Goal: Task Accomplishment & Management: Complete application form

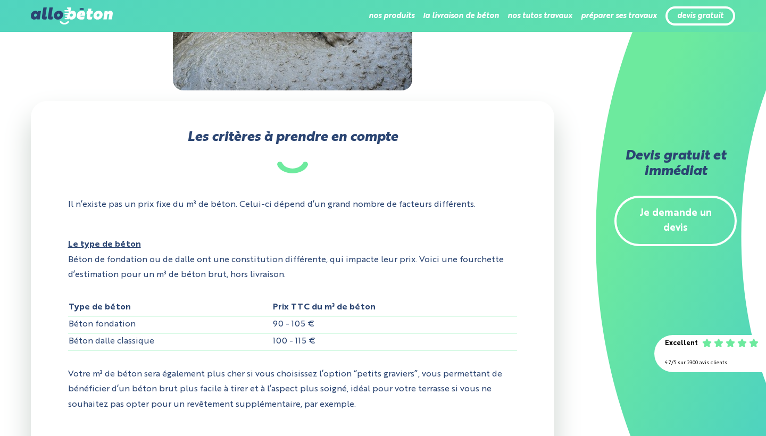
scroll to position [281, 0]
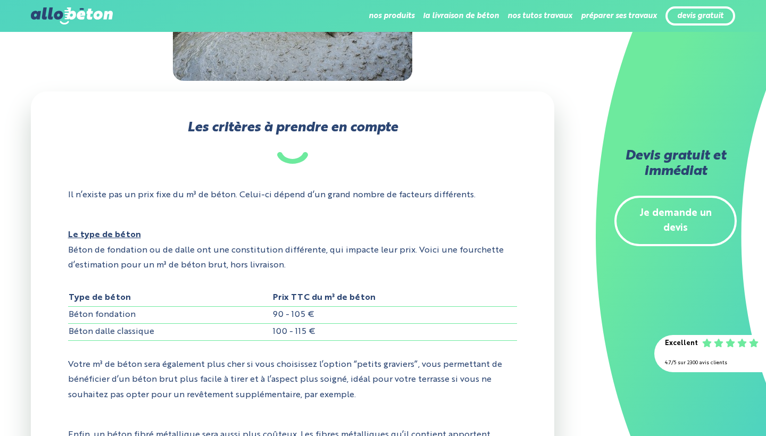
click at [685, 214] on link "Je demande un devis" at bounding box center [675, 221] width 122 height 51
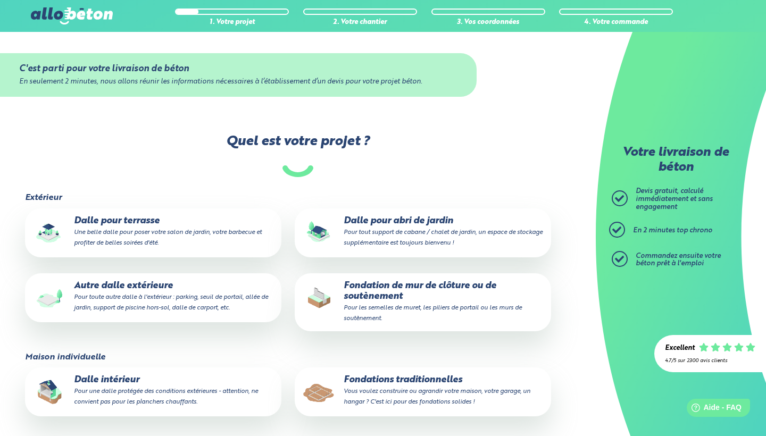
click at [160, 300] on p "Autre dalle extérieure Pour toute autre dalle à l'extérieur : parking, seuil de…" at bounding box center [152, 297] width 241 height 32
click at [0, 0] on input "Autre dalle extérieure Pour toute autre dalle à l'extérieur : parking, seuil de…" at bounding box center [0, 0] width 0 height 0
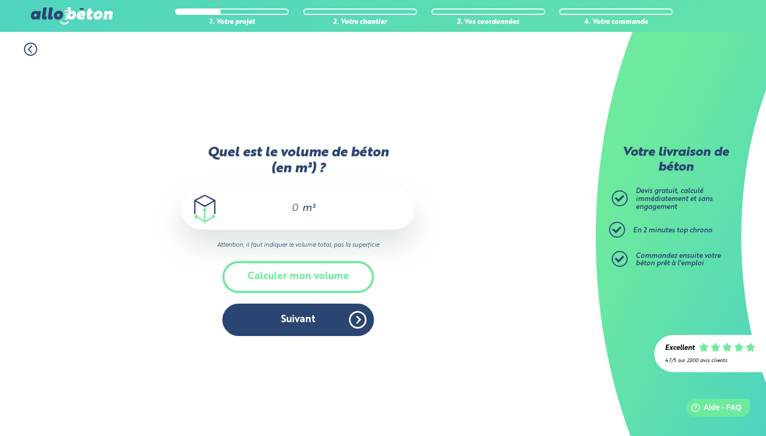
click at [298, 212] on input "Quel est le volume de béton (en m³) ?" at bounding box center [290, 208] width 18 height 13
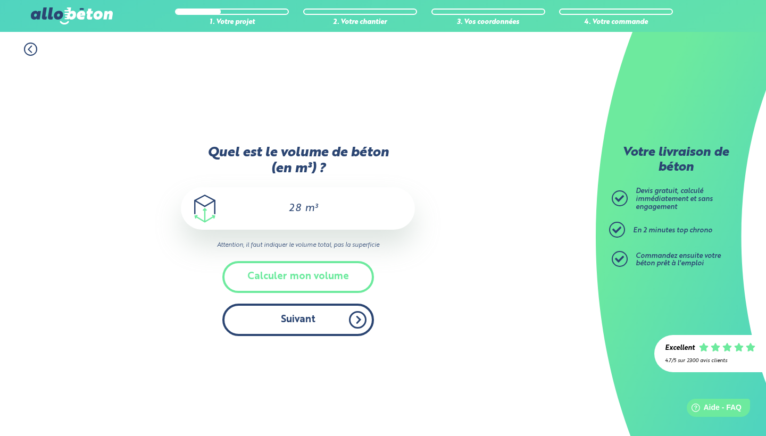
type input "28"
click at [317, 323] on button "Suivant" at bounding box center [298, 320] width 152 height 32
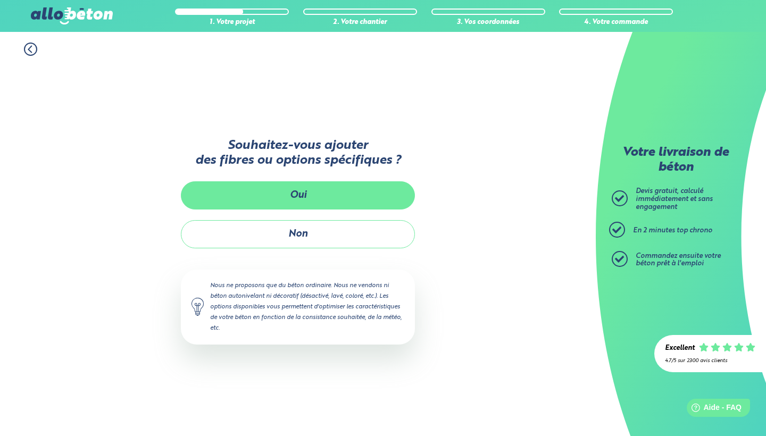
click at [333, 202] on button "Oui" at bounding box center [298, 195] width 234 height 28
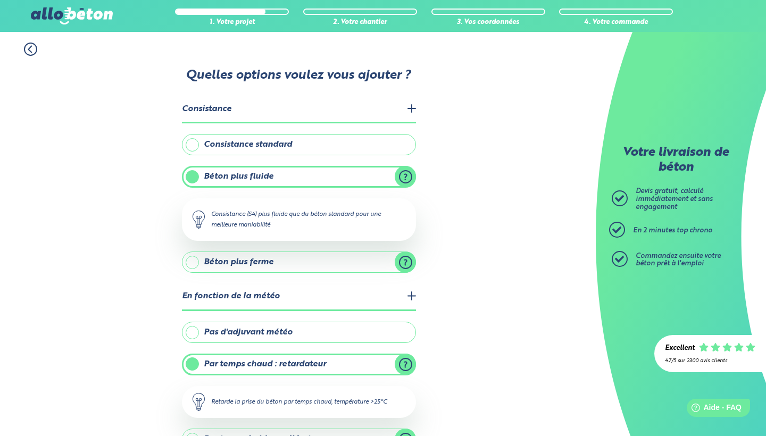
click at [192, 143] on label "Consistance standard" at bounding box center [299, 144] width 234 height 21
click at [0, 0] on input "Consistance standard" at bounding box center [0, 0] width 0 height 0
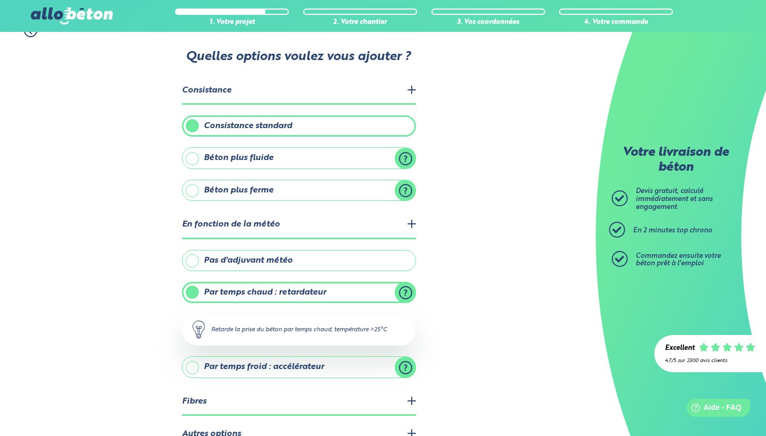
scroll to position [21, 0]
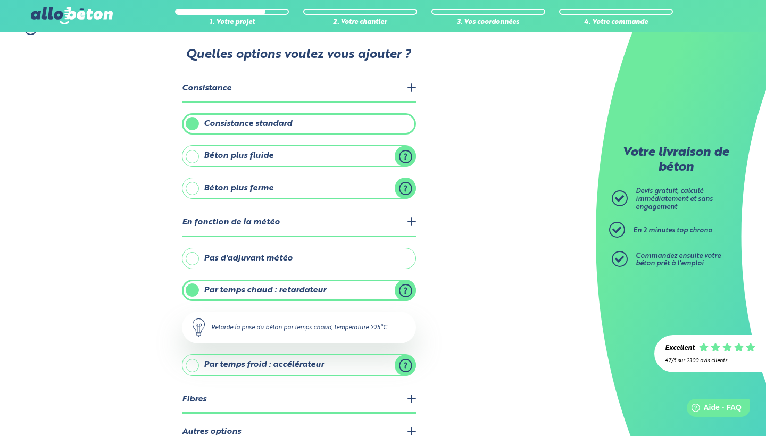
click at [197, 260] on label "Pas d'adjuvant météo" at bounding box center [299, 258] width 234 height 21
click at [0, 0] on input "Pas d'adjuvant météo" at bounding box center [0, 0] width 0 height 0
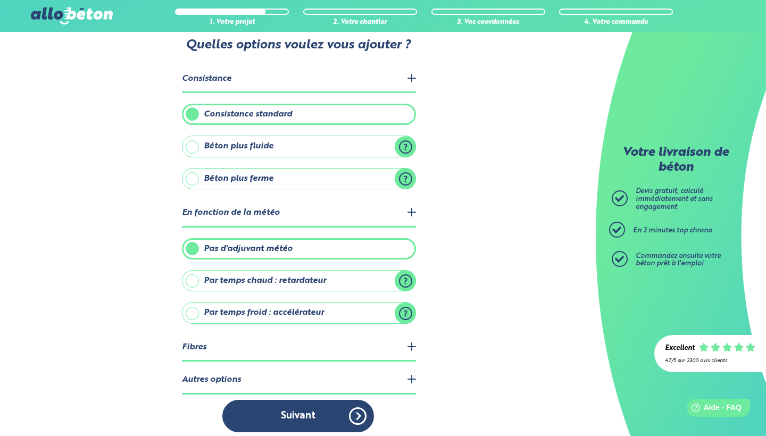
scroll to position [34, 0]
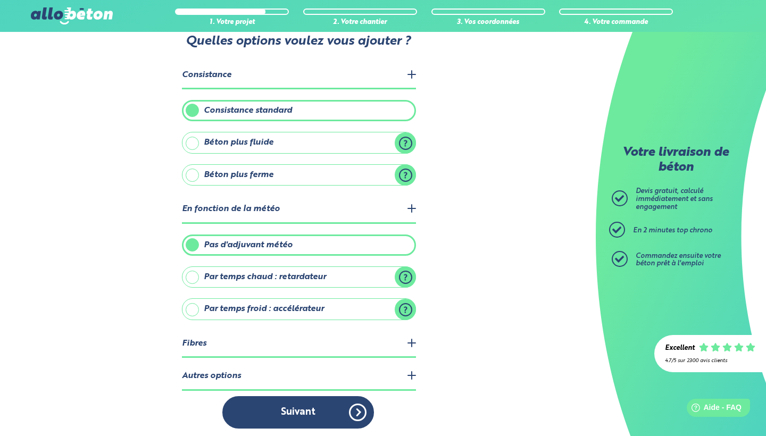
click at [203, 343] on legend "Fibres" at bounding box center [299, 344] width 234 height 27
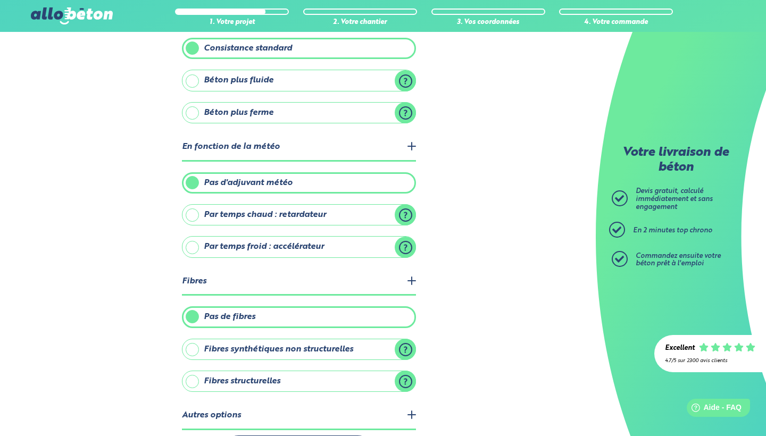
scroll to position [120, 0]
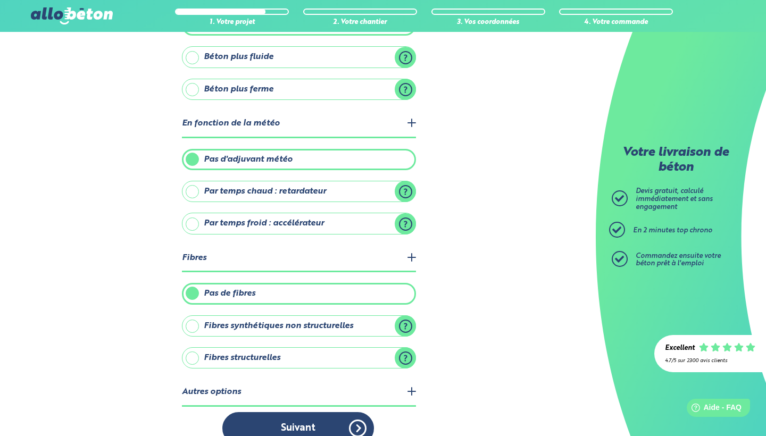
click at [407, 351] on label "Fibres structurelles" at bounding box center [299, 357] width 234 height 21
click at [0, 0] on input "Fibres structurelles" at bounding box center [0, 0] width 0 height 0
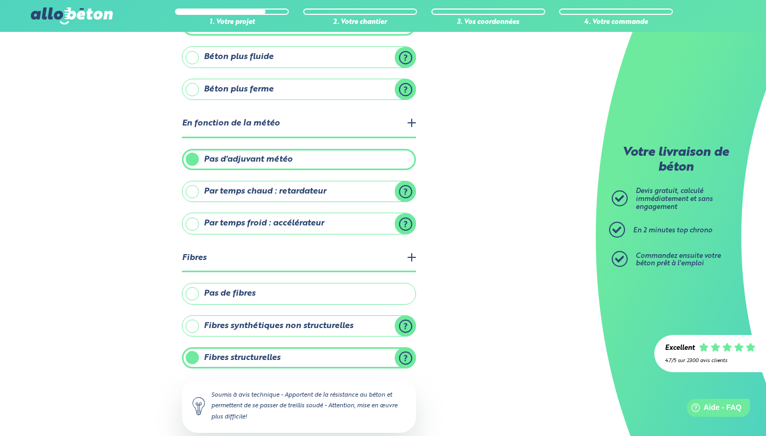
click at [407, 327] on label "Fibres synthétiques non structurelles" at bounding box center [299, 325] width 234 height 21
click at [0, 0] on input "Fibres synthétiques non structurelles" at bounding box center [0, 0] width 0 height 0
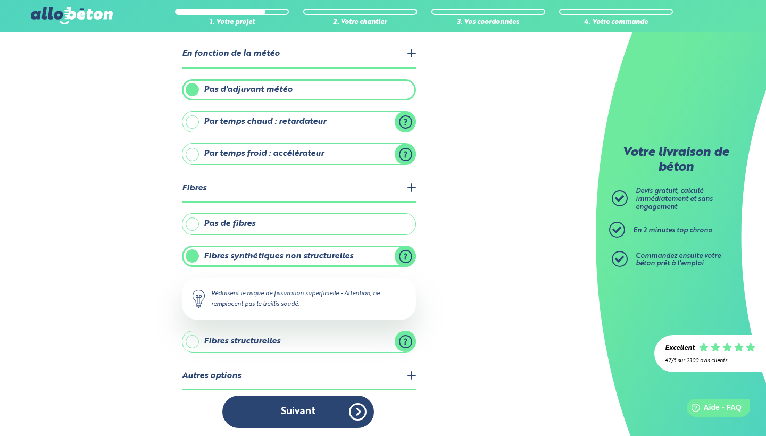
scroll to position [189, 0]
click at [269, 374] on legend "Autres options" at bounding box center [299, 377] width 234 height 27
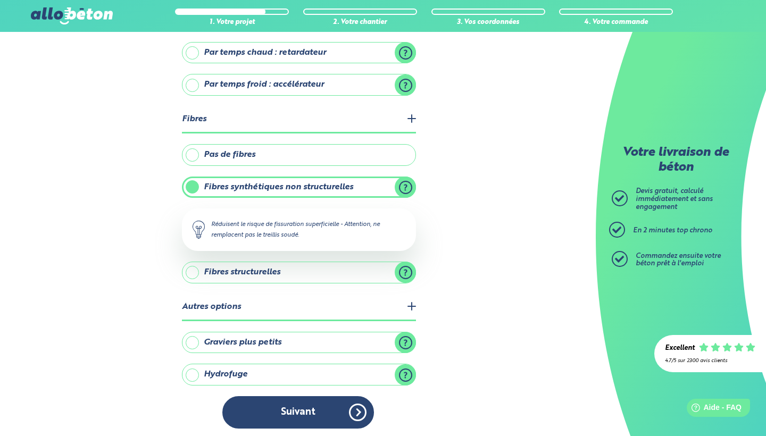
scroll to position [258, 0]
click at [404, 370] on label "Hydrofuge" at bounding box center [299, 374] width 234 height 21
click at [0, 0] on input "Hydrofuge" at bounding box center [0, 0] width 0 height 0
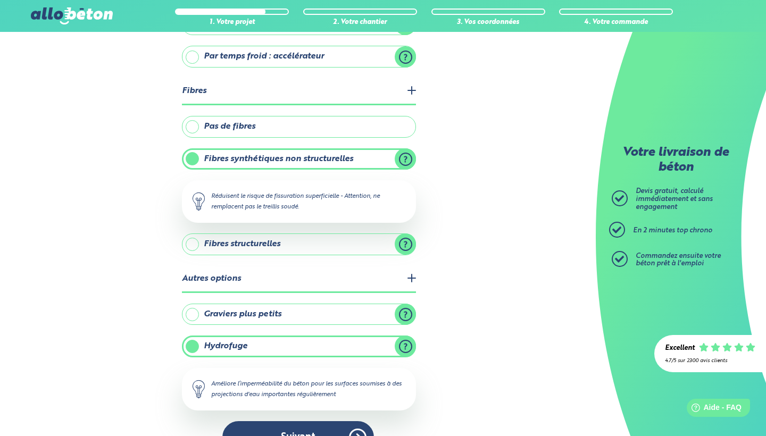
scroll to position [292, 0]
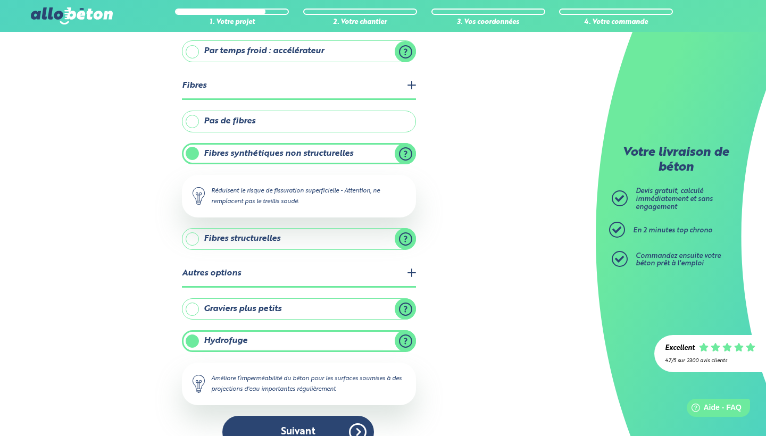
click at [401, 337] on label "Hydrofuge" at bounding box center [299, 340] width 234 height 21
click at [0, 0] on input "Hydrofuge" at bounding box center [0, 0] width 0 height 0
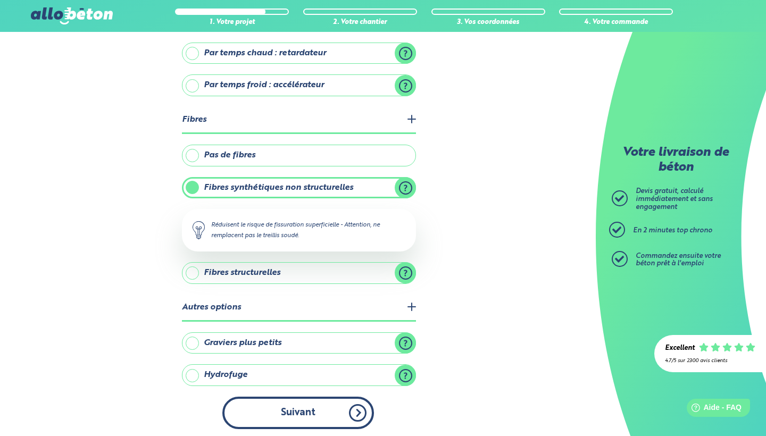
click at [353, 406] on button "Suivant" at bounding box center [298, 413] width 152 height 32
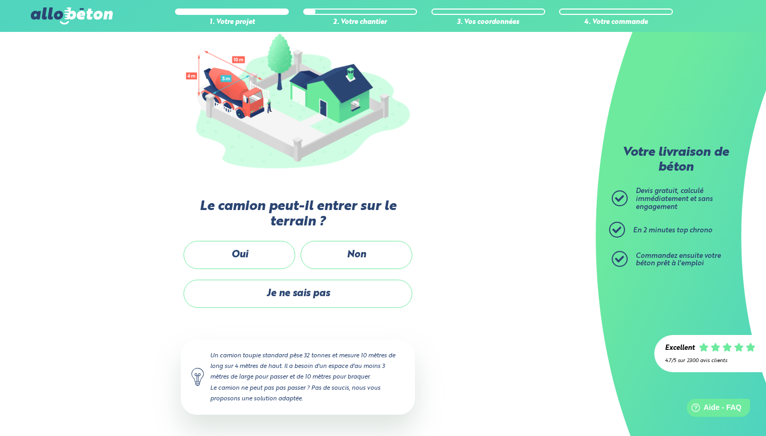
scroll to position [126, 0]
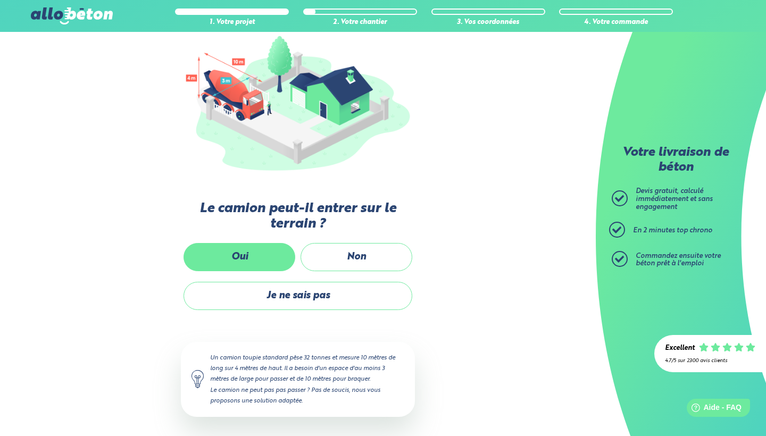
click at [277, 251] on label "Oui" at bounding box center [239, 257] width 112 height 28
click at [0, 0] on input "Oui" at bounding box center [0, 0] width 0 height 0
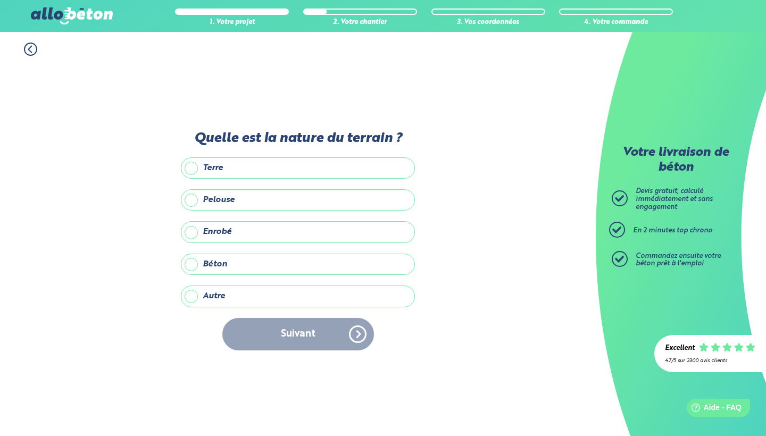
click at [254, 295] on label "Autre" at bounding box center [298, 296] width 234 height 21
click at [0, 0] on input "Autre" at bounding box center [0, 0] width 0 height 0
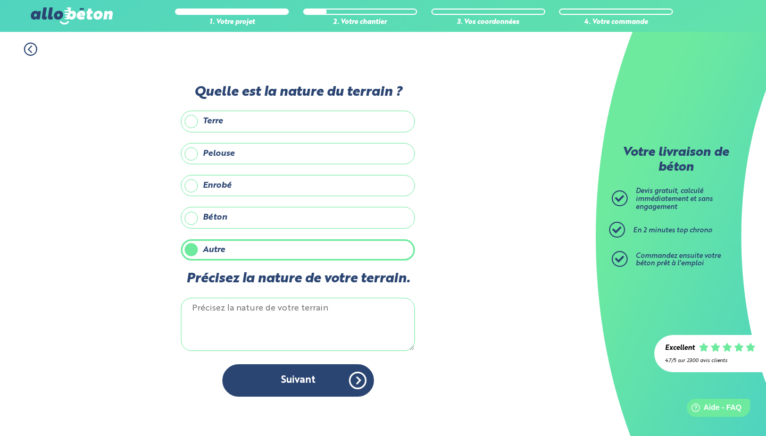
click at [260, 312] on textarea "Précisez la nature de votre terrain." at bounding box center [298, 324] width 234 height 53
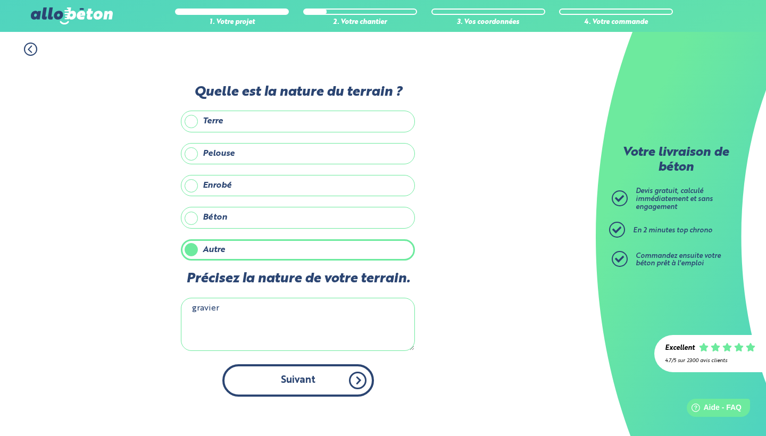
type textarea "gravier"
click at [364, 384] on button "Suivant" at bounding box center [298, 380] width 152 height 32
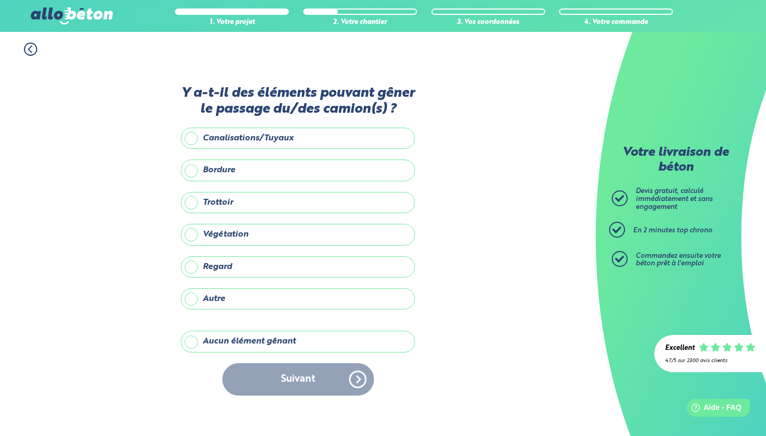
click at [196, 137] on label "Canalisations/Tuyaux" at bounding box center [298, 138] width 234 height 21
click at [0, 0] on input "Canalisations/Tuyaux" at bounding box center [0, 0] width 0 height 0
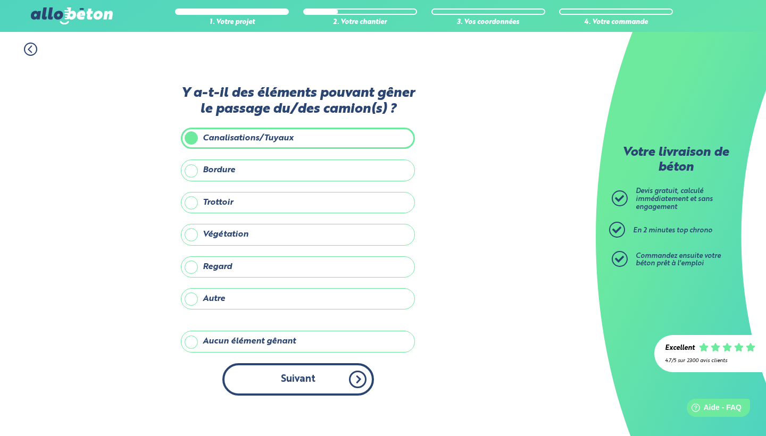
click at [358, 376] on button "Suivant" at bounding box center [298, 379] width 152 height 32
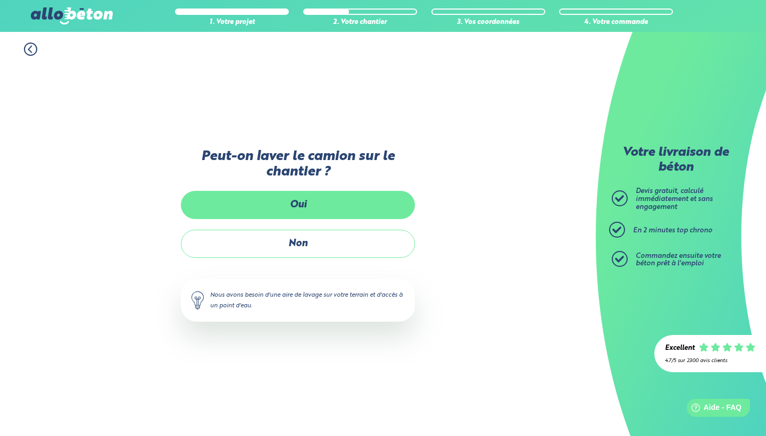
click at [335, 204] on label "Oui" at bounding box center [298, 205] width 234 height 28
click at [0, 0] on input "Oui" at bounding box center [0, 0] width 0 height 0
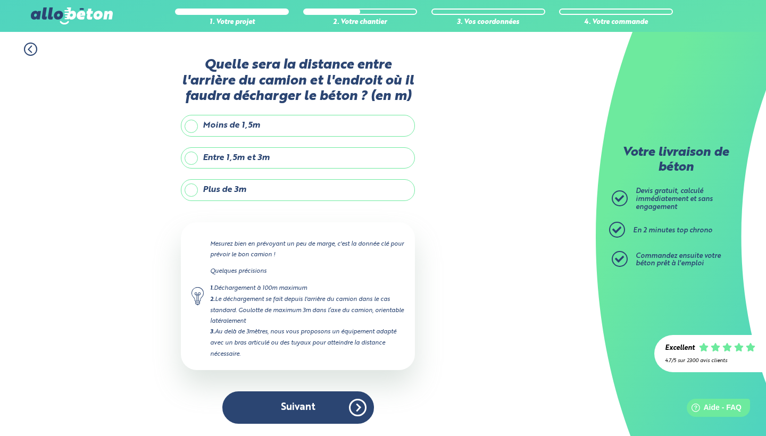
click at [191, 157] on label "Entre 1,5m et 3m" at bounding box center [298, 157] width 234 height 21
click at [0, 0] on input "Entre 1,5m et 3m" at bounding box center [0, 0] width 0 height 0
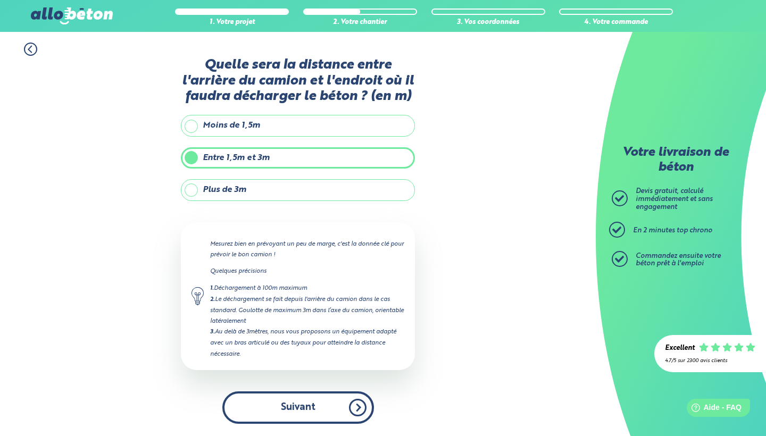
click at [358, 403] on button "Suivant" at bounding box center [298, 407] width 152 height 32
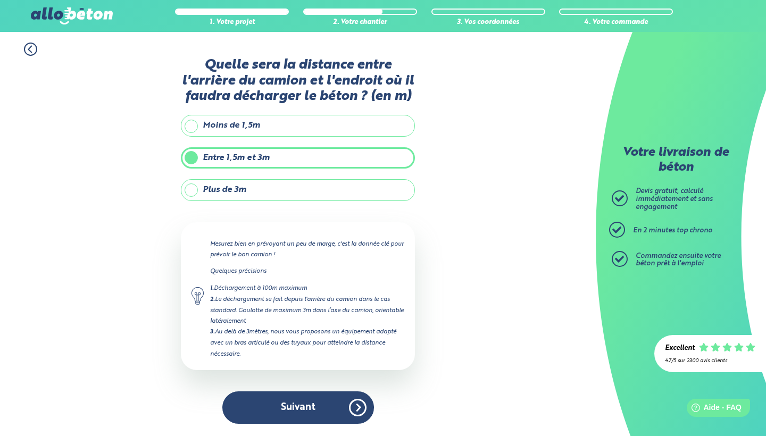
click at [241, 188] on label "Plus de 3m" at bounding box center [298, 189] width 234 height 21
click at [0, 0] on input "Plus de 3m" at bounding box center [0, 0] width 0 height 0
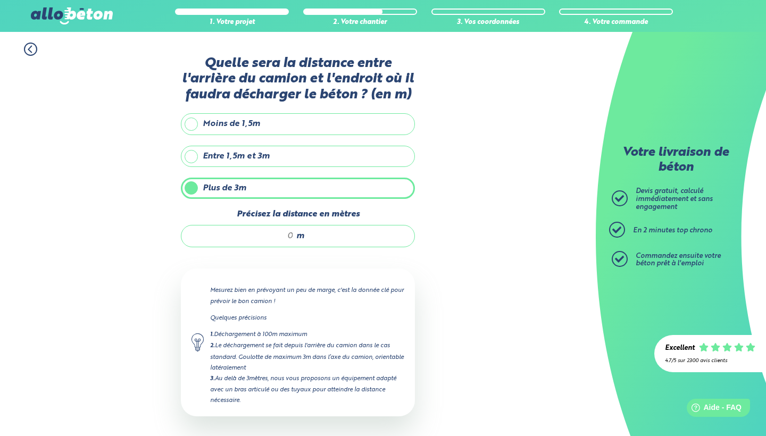
click at [228, 156] on label "Entre 1,5m et 3m" at bounding box center [298, 156] width 234 height 21
click at [0, 0] on input "Entre 1,5m et 3m" at bounding box center [0, 0] width 0 height 0
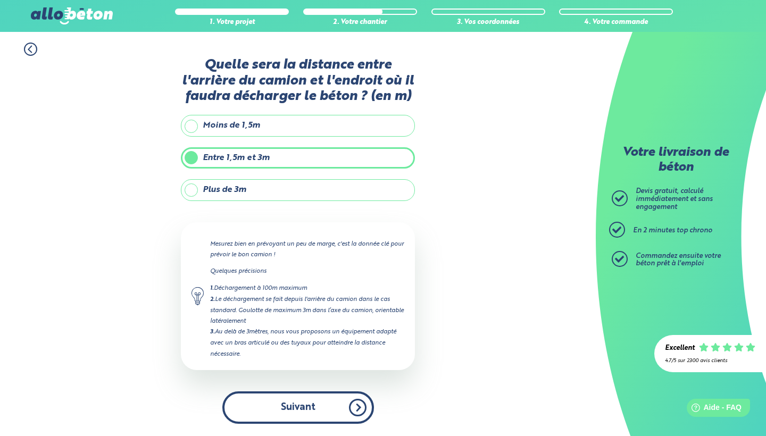
click at [358, 399] on button "Suivant" at bounding box center [298, 407] width 152 height 32
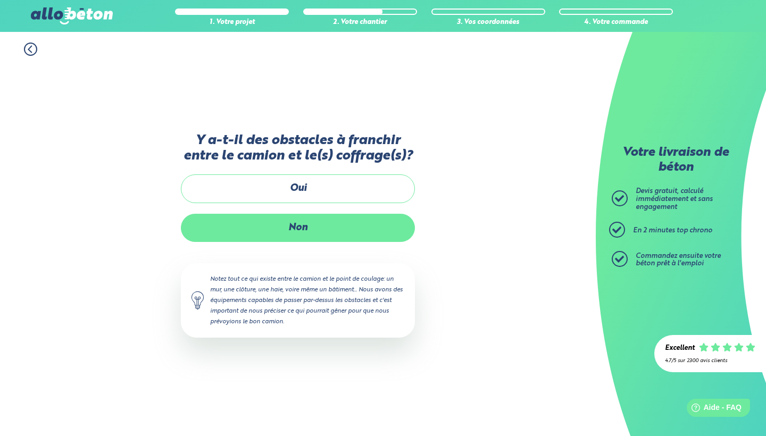
click at [342, 231] on label "Non" at bounding box center [298, 228] width 234 height 28
click at [0, 0] on input "Non" at bounding box center [0, 0] width 0 height 0
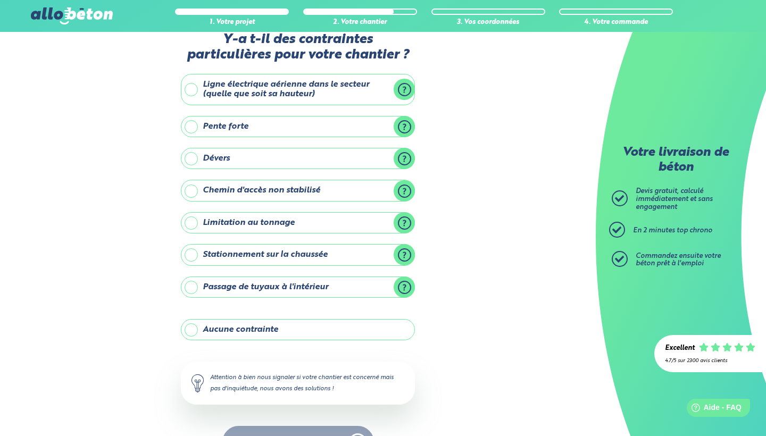
scroll to position [27, 0]
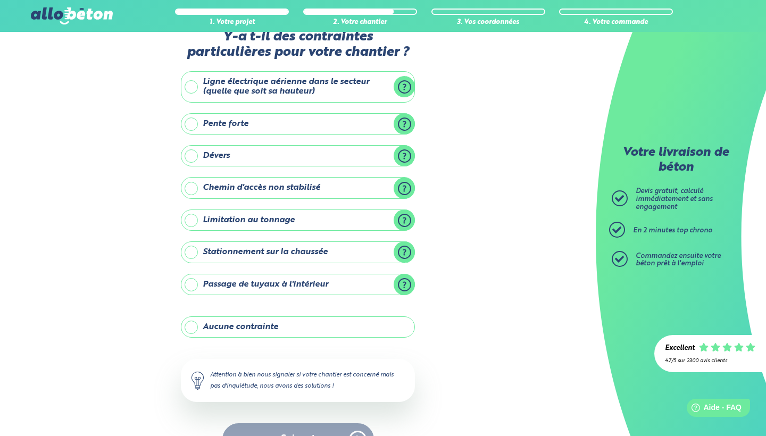
click at [189, 319] on label "Aucune contrainte" at bounding box center [298, 326] width 234 height 21
click at [0, 0] on input "Aucune contrainte" at bounding box center [0, 0] width 0 height 0
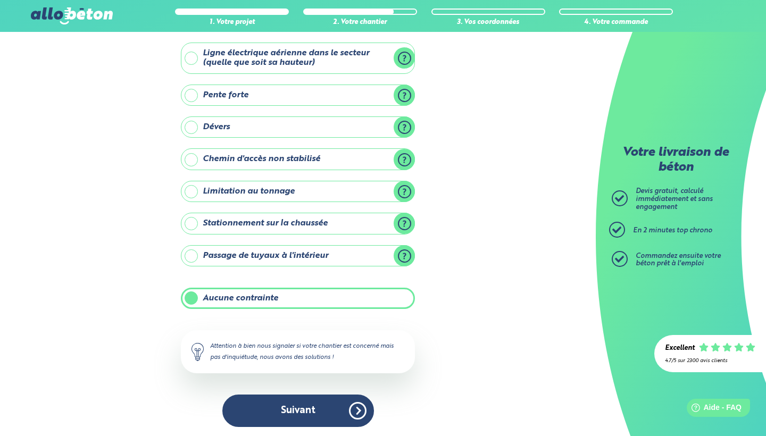
scroll to position [54, 0]
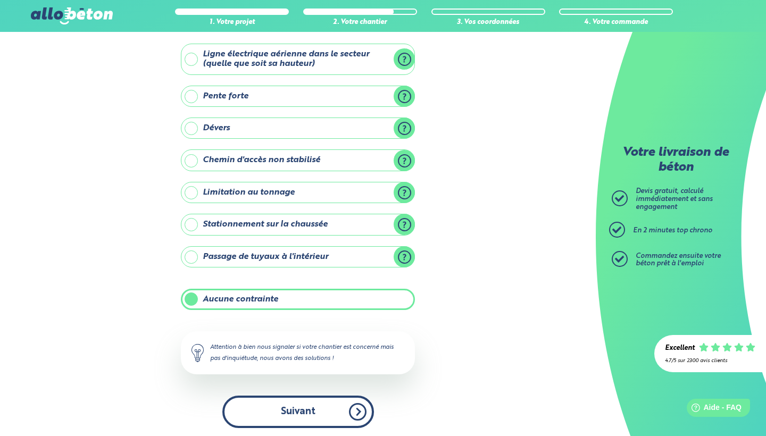
click at [357, 402] on button "Suivant" at bounding box center [298, 412] width 152 height 32
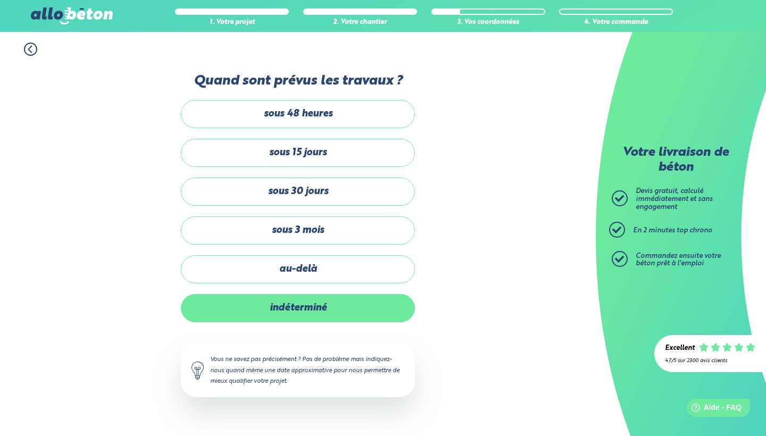
click at [373, 304] on label "indéterminé" at bounding box center [298, 308] width 234 height 28
click at [0, 0] on input "indéterminé" at bounding box center [0, 0] width 0 height 0
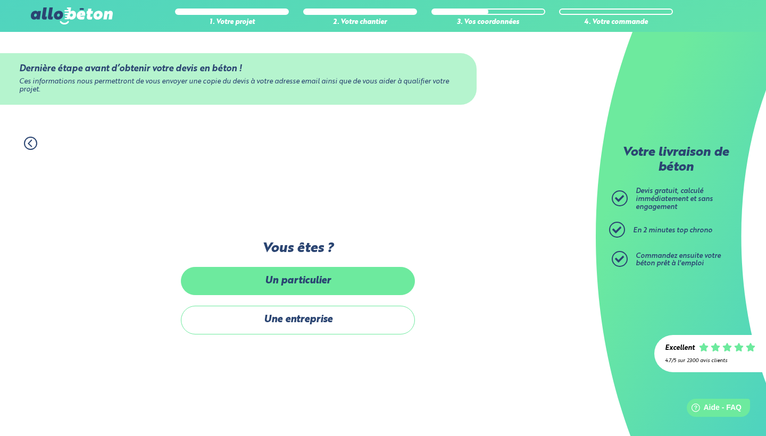
click at [366, 276] on label "Un particulier" at bounding box center [298, 281] width 234 height 28
click at [0, 0] on input "Un particulier" at bounding box center [0, 0] width 0 height 0
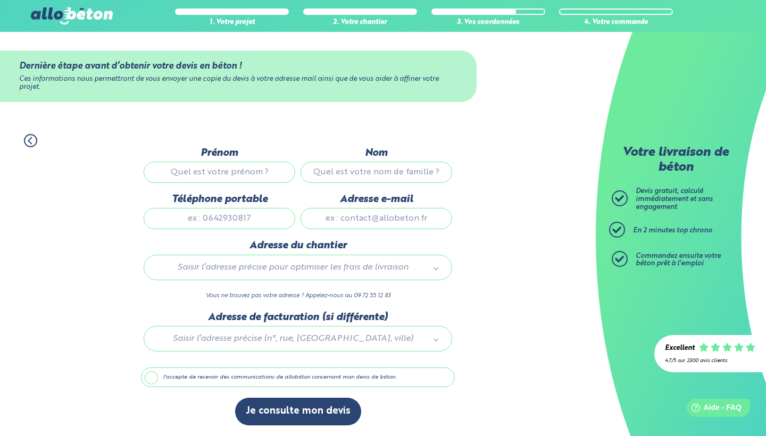
scroll to position [6, 0]
click at [270, 412] on button "Je consulte mon devis" at bounding box center [298, 411] width 126 height 27
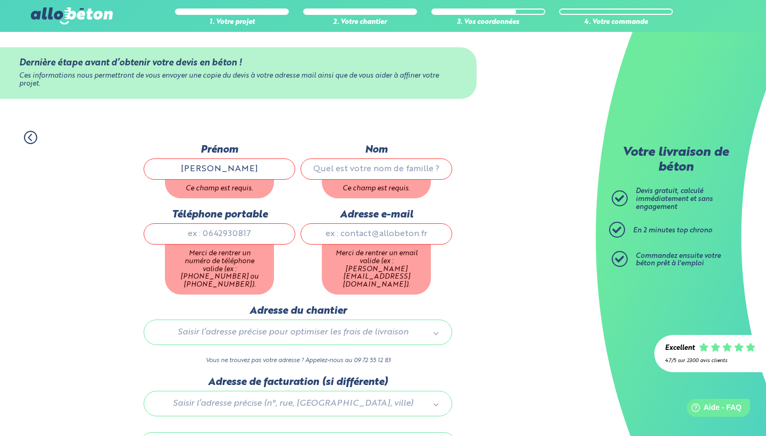
type input "[PERSON_NAME]"
click at [372, 175] on input "Nom" at bounding box center [376, 168] width 152 height 21
type input "[PERSON_NAME]"
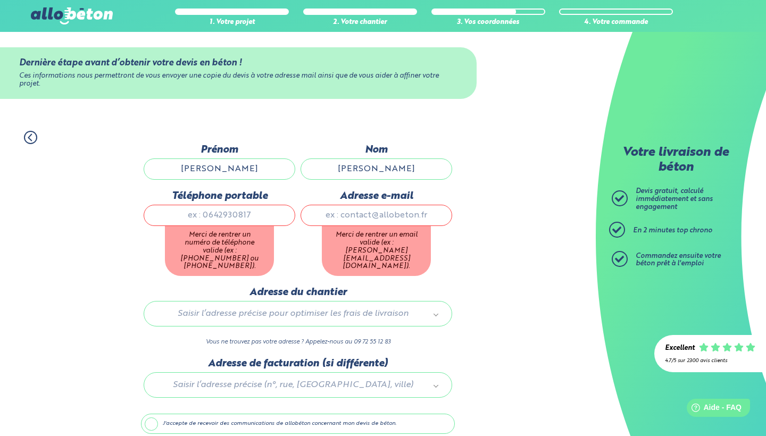
click at [264, 239] on div "Téléphone portable Merci de rentrer un numéro de téléphone valide (ex : [PHONE_…" at bounding box center [219, 238] width 157 height 96
type input "0472454311"
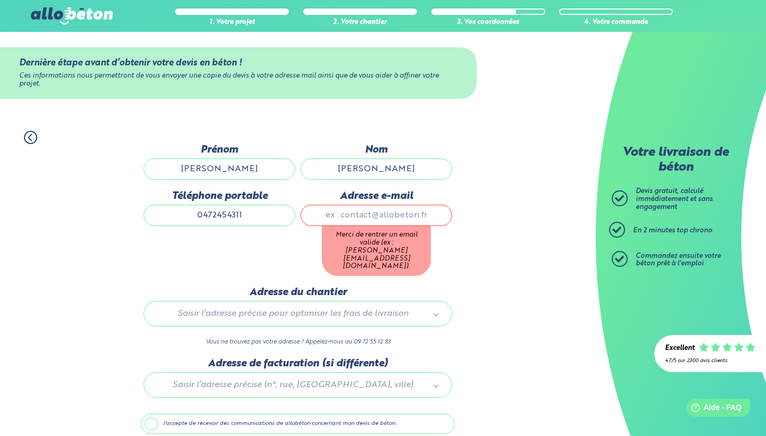
click at [352, 220] on input "Adresse e-mail" at bounding box center [376, 215] width 152 height 21
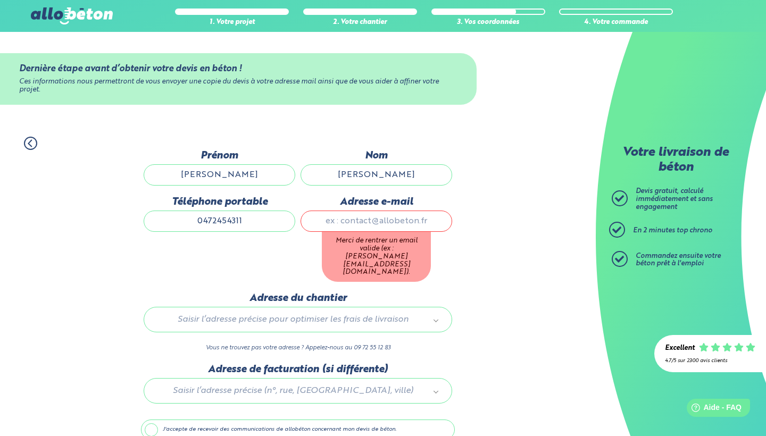
scroll to position [0, 0]
